Goal: Information Seeking & Learning: Learn about a topic

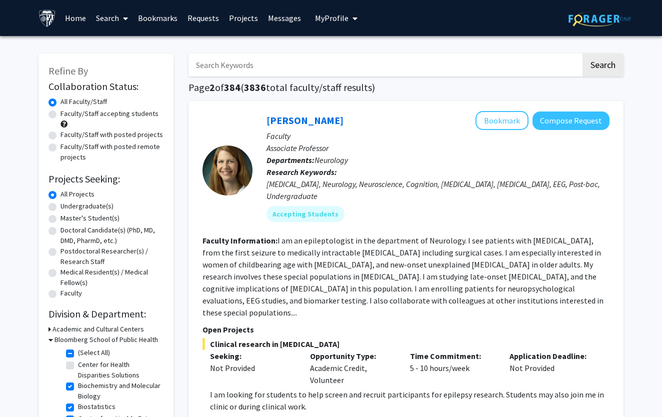
click at [254, 68] on input "Search Keywords" at bounding box center [385, 65] width 393 height 23
type input "virtual"
click at [603, 67] on button "Search" at bounding box center [603, 65] width 41 height 23
checkbox input "false"
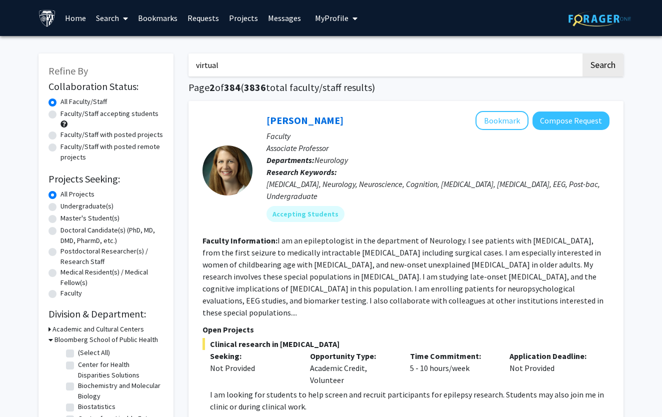
checkbox input "false"
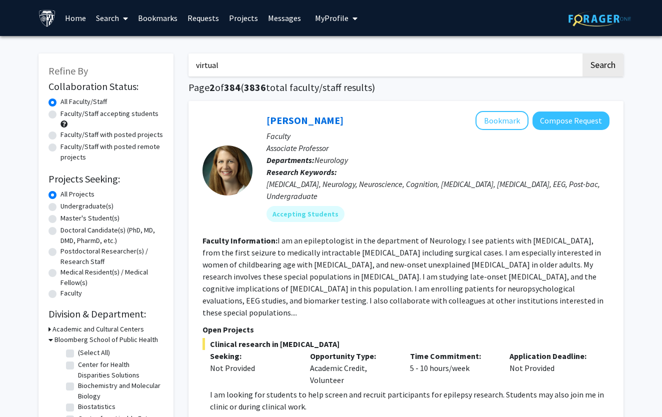
checkbox input "false"
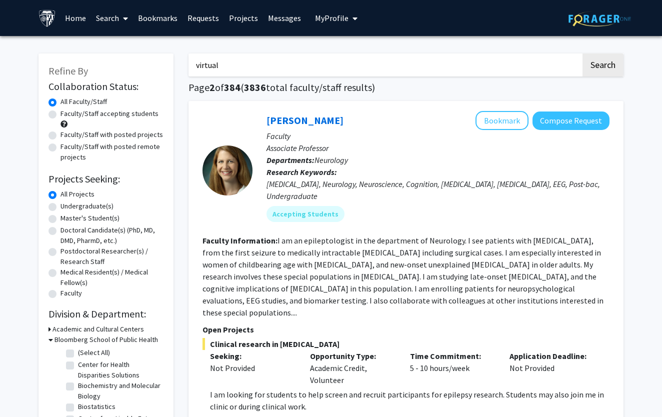
checkbox input "false"
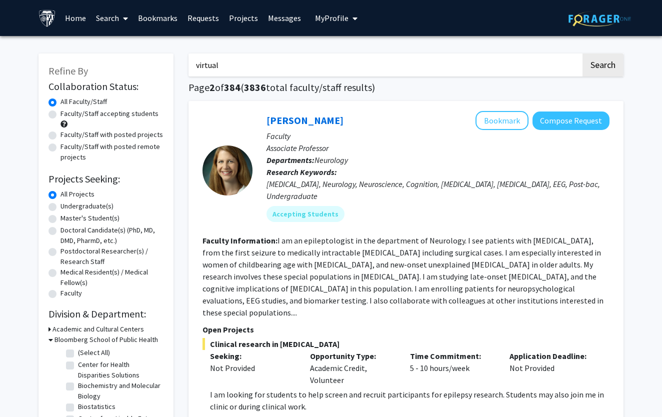
checkbox input "false"
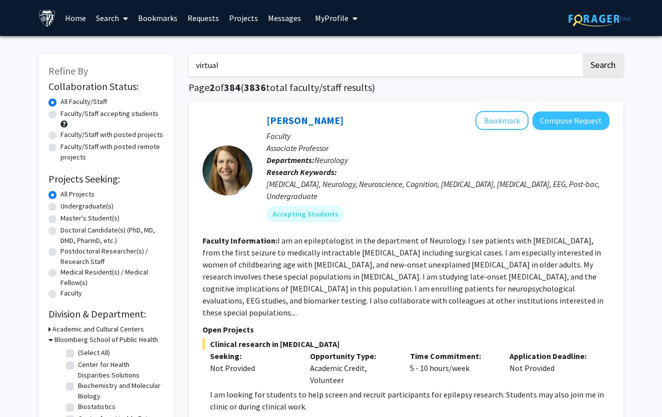
checkbox input "false"
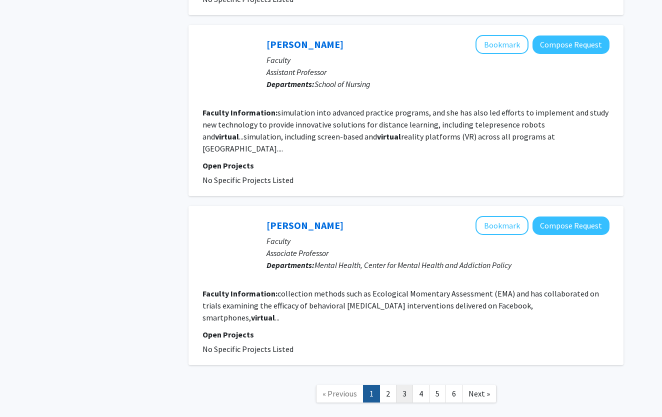
scroll to position [1536, 0]
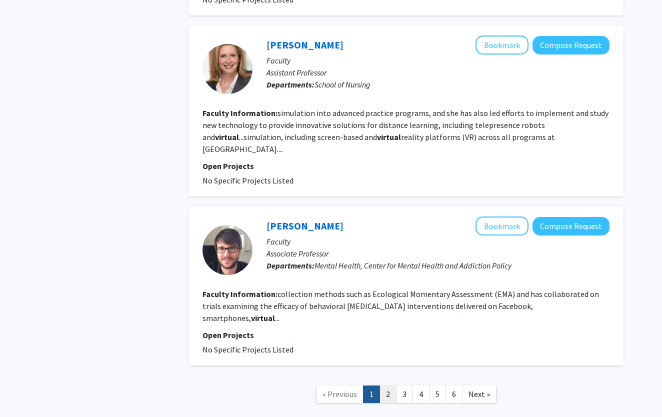
click at [390, 386] on link "2" at bounding box center [388, 395] width 17 height 18
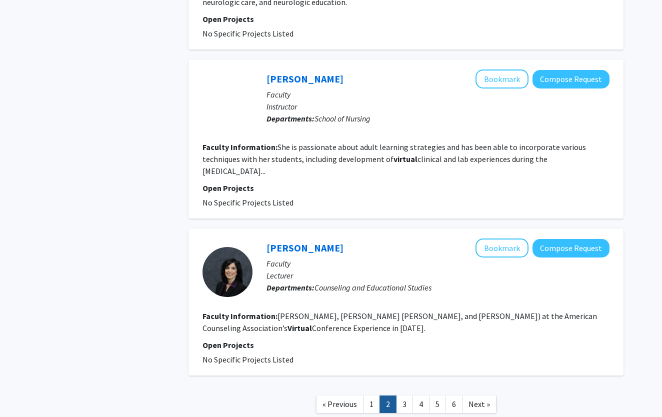
scroll to position [1488, 0]
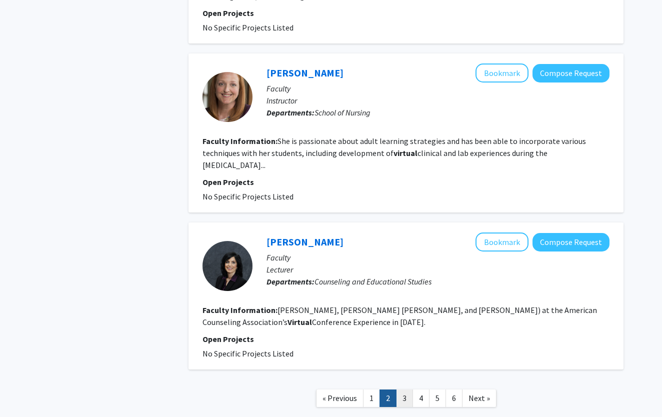
click at [411, 390] on link "3" at bounding box center [404, 399] width 17 height 18
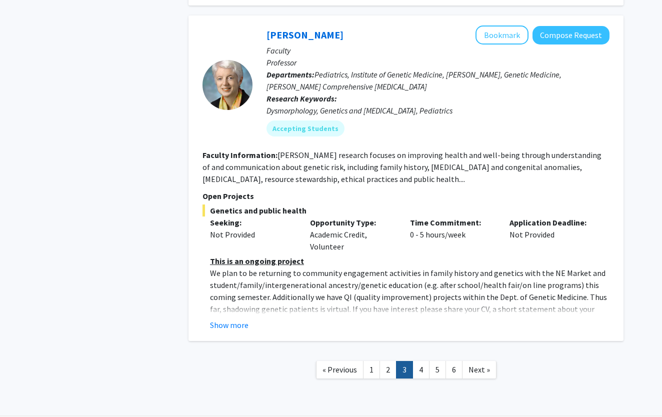
scroll to position [1694, 0]
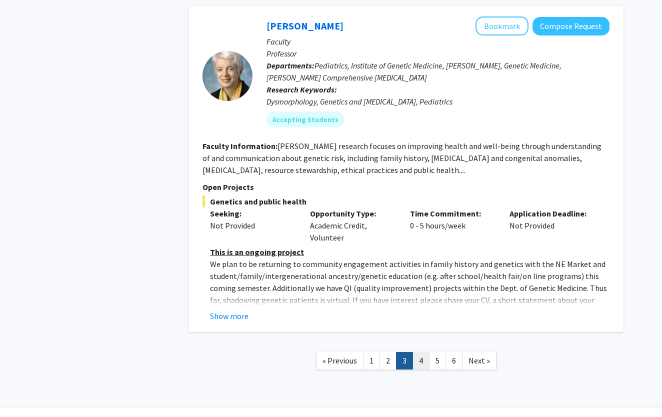
click at [419, 352] on link "4" at bounding box center [421, 361] width 17 height 18
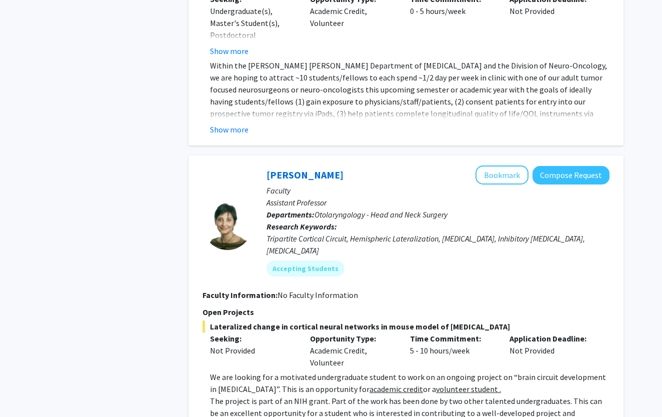
scroll to position [1025, 0]
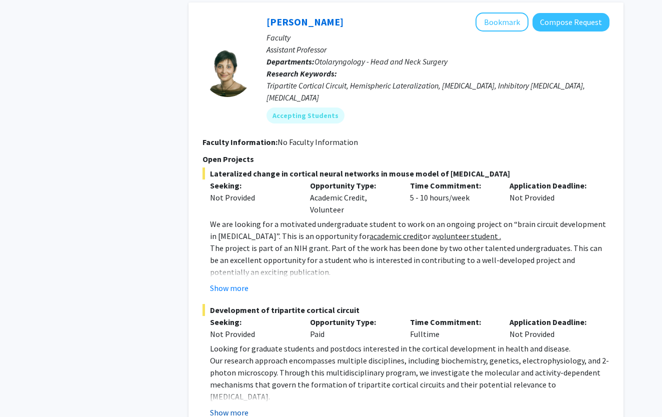
click at [231, 403] on button "Show more" at bounding box center [229, 413] width 39 height 12
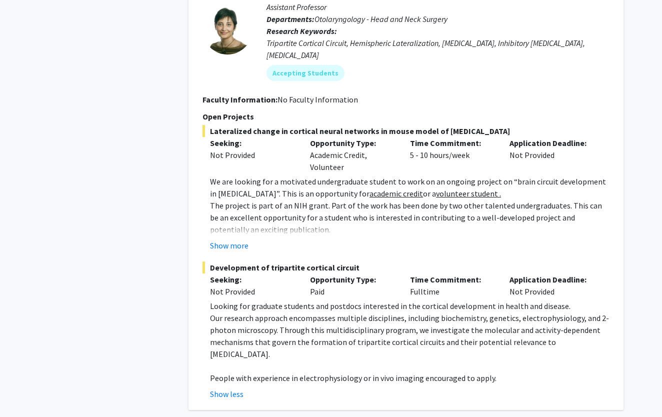
scroll to position [1069, 0]
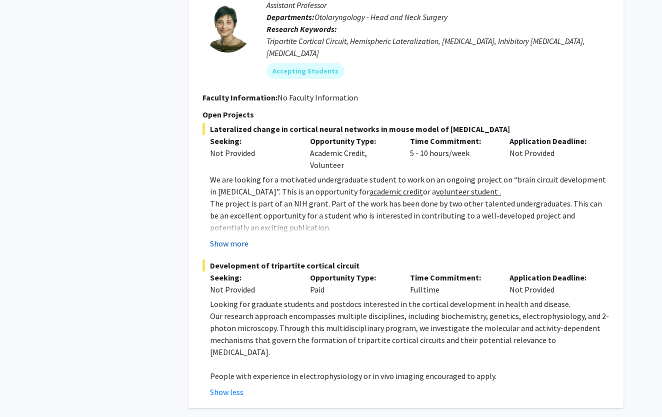
click at [228, 238] on button "Show more" at bounding box center [229, 244] width 39 height 12
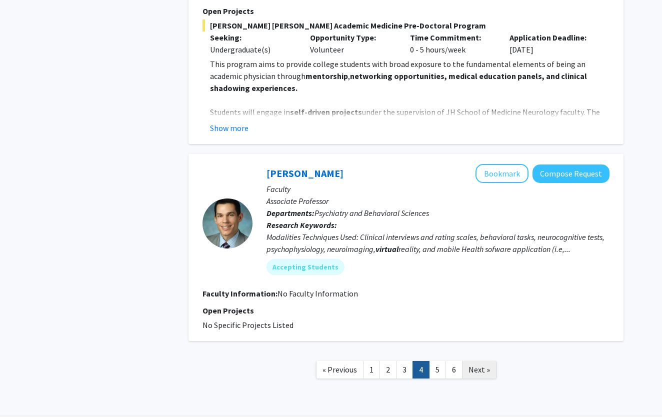
scroll to position [2605, 0]
click at [434, 362] on link "5" at bounding box center [437, 371] width 17 height 18
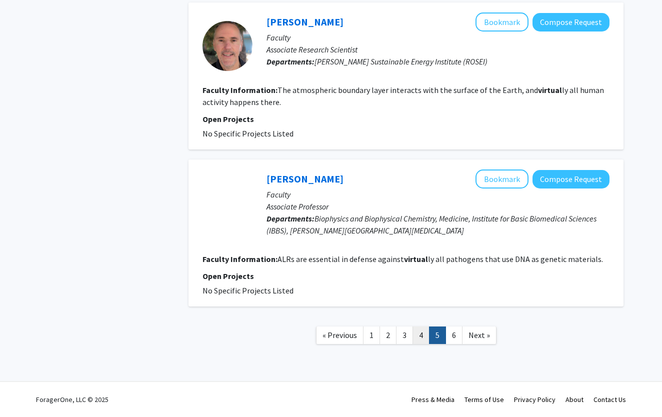
scroll to position [1548, 0]
click at [448, 339] on link "6" at bounding box center [454, 336] width 17 height 18
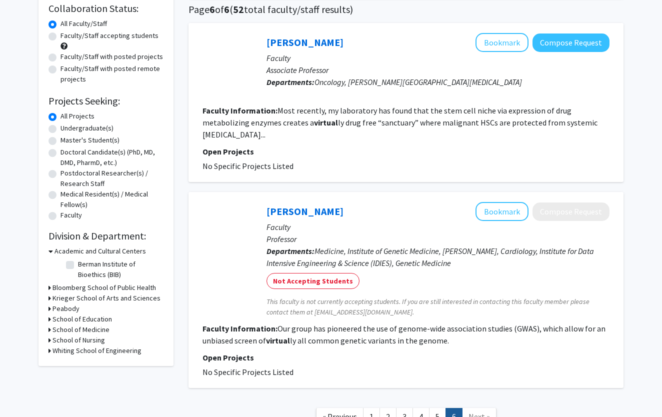
scroll to position [80, 0]
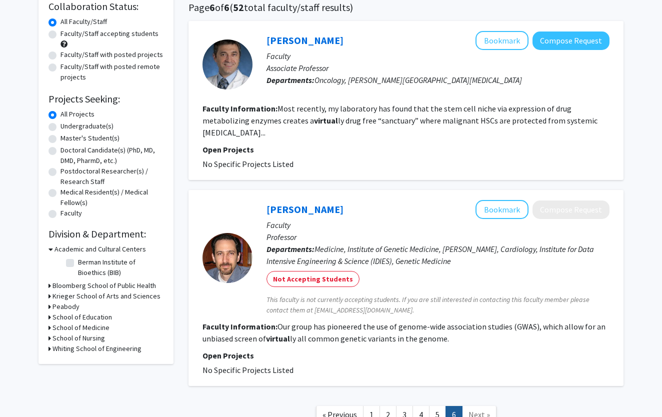
click at [50, 285] on icon at bounding box center [50, 286] width 3 height 11
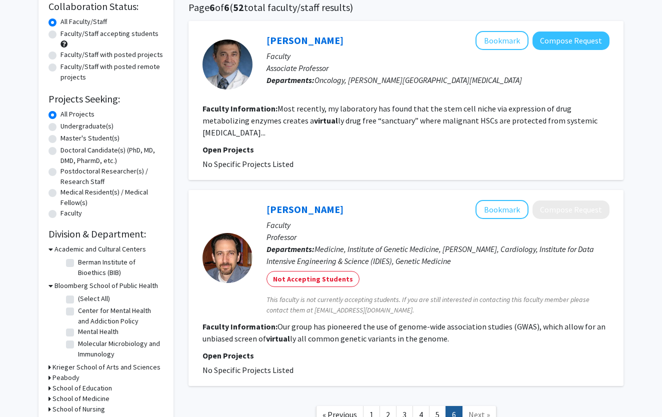
click at [78, 301] on label "(Select All)" at bounding box center [94, 299] width 32 height 11
click at [78, 300] on input "(Select All)" at bounding box center [81, 297] width 7 height 7
checkbox input "true"
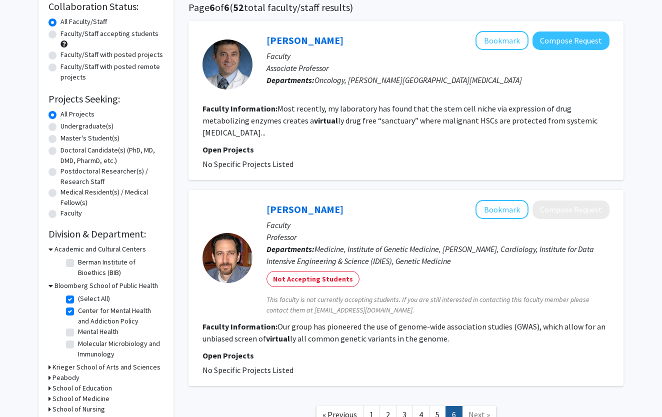
checkbox input "true"
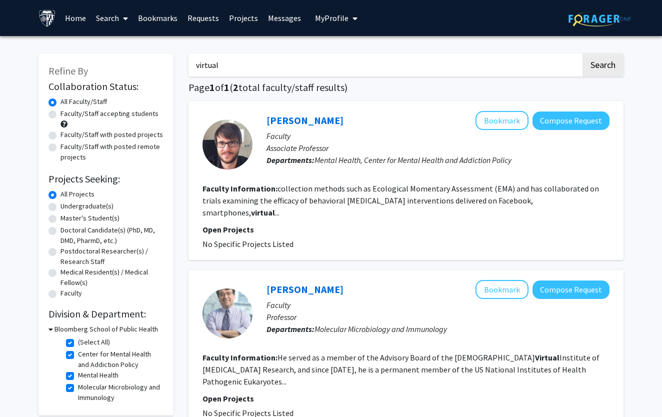
click at [51, 19] on img at bounding box center [48, 19] width 18 height 18
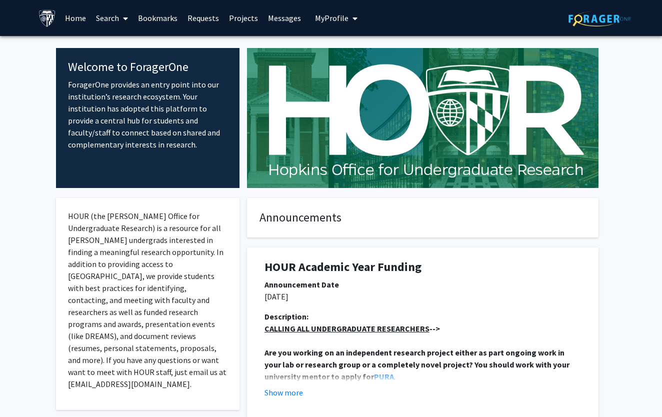
click at [607, 30] on link at bounding box center [600, 18] width 63 height 35
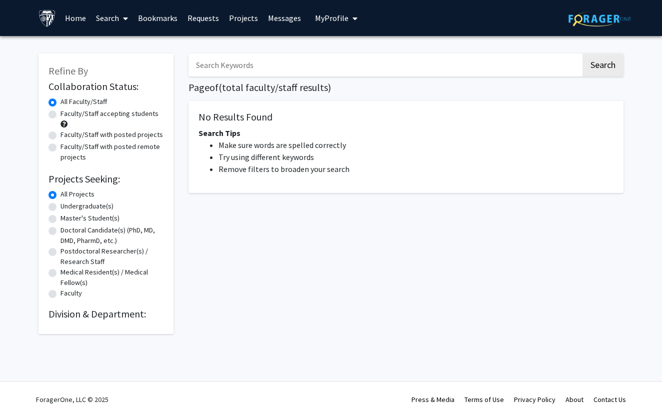
click at [295, 75] on input "Search Keywords" at bounding box center [385, 65] width 393 height 23
click at [603, 67] on button "Search" at bounding box center [603, 65] width 41 height 23
click at [611, 68] on button "Search" at bounding box center [603, 65] width 41 height 23
click at [76, 316] on h2 "Division & Department:" at bounding box center [106, 314] width 115 height 12
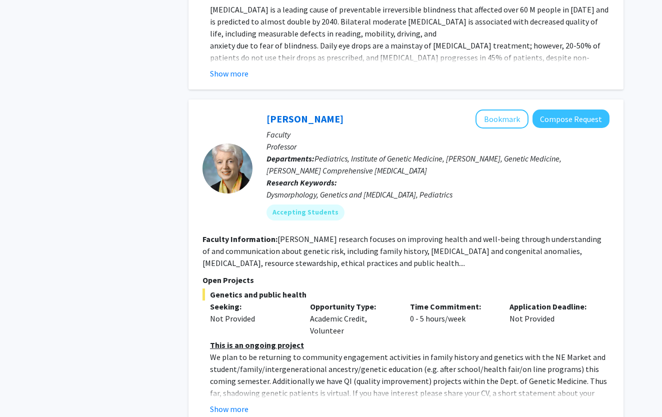
scroll to position [4776, 0]
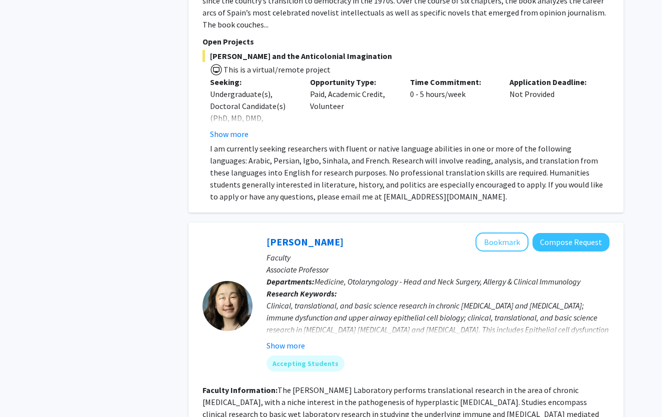
scroll to position [3009, 0]
